Goal: Transaction & Acquisition: Purchase product/service

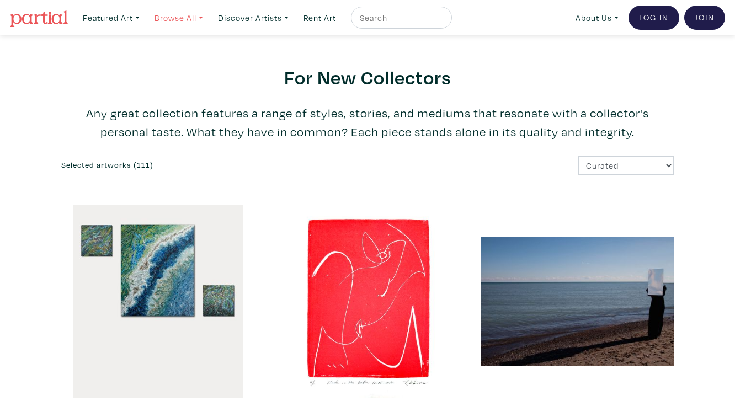
click at [145, 16] on link "Browse All" at bounding box center [111, 18] width 67 height 23
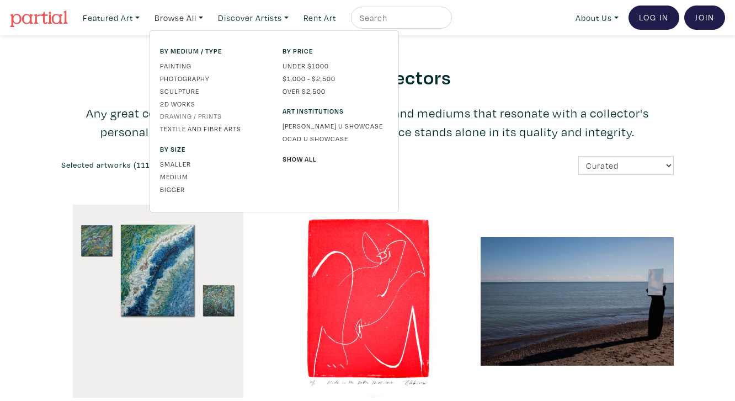
click at [192, 118] on link "Drawing / Prints" at bounding box center [213, 116] width 106 height 10
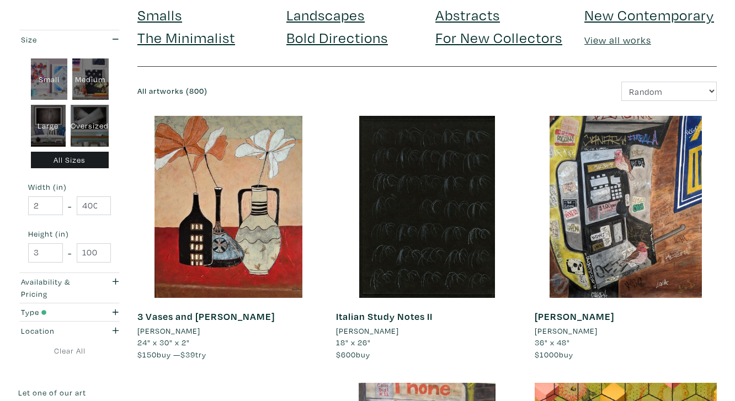
scroll to position [82, 0]
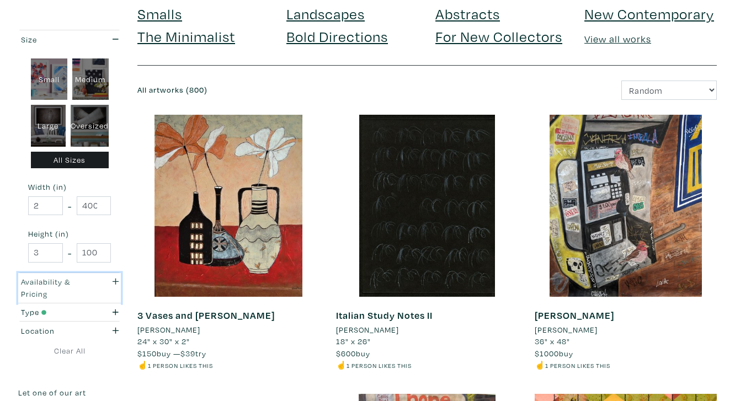
click at [100, 288] on div "button" at bounding box center [112, 288] width 29 height 24
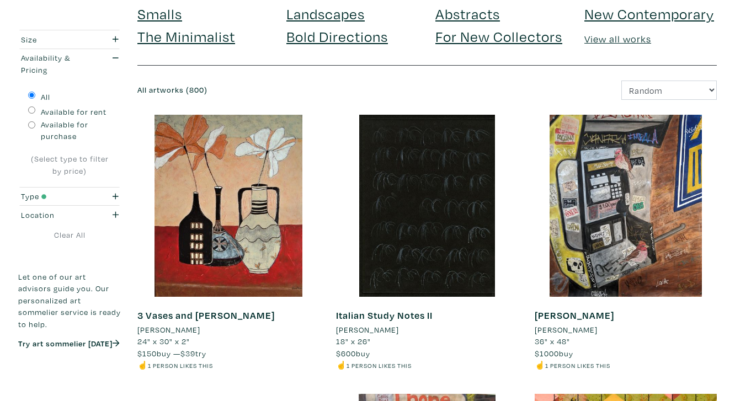
click at [64, 131] on label "Available for purchase" at bounding box center [76, 131] width 71 height 24
click at [35, 129] on input "Available for purchase" at bounding box center [31, 124] width 7 height 7
radio input "true"
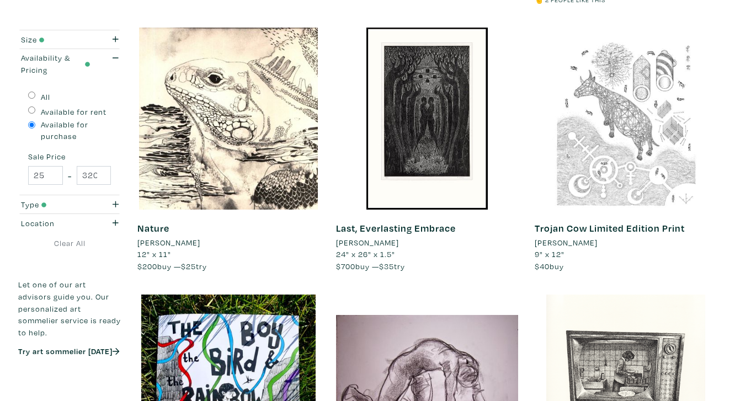
scroll to position [976, 0]
